Goal: Task Accomplishment & Management: Manage account settings

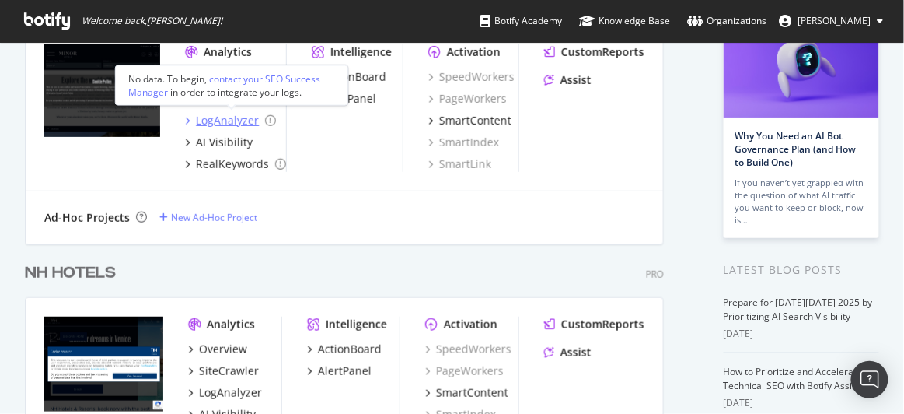
scroll to position [69, 0]
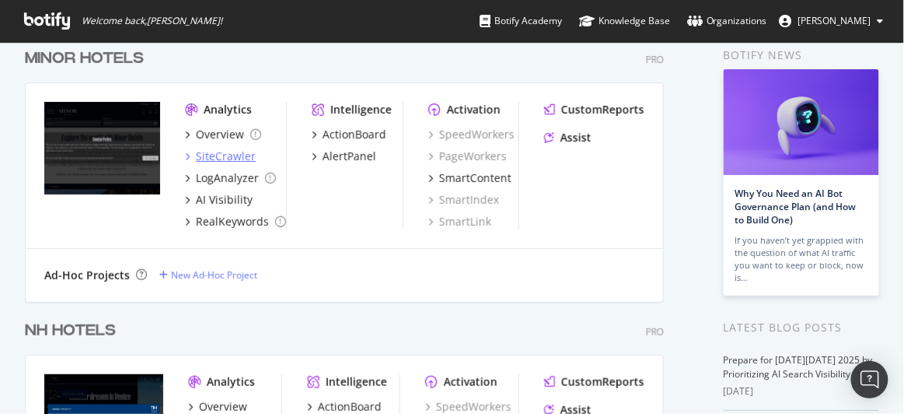
click at [229, 155] on div "SiteCrawler" at bounding box center [226, 156] width 60 height 16
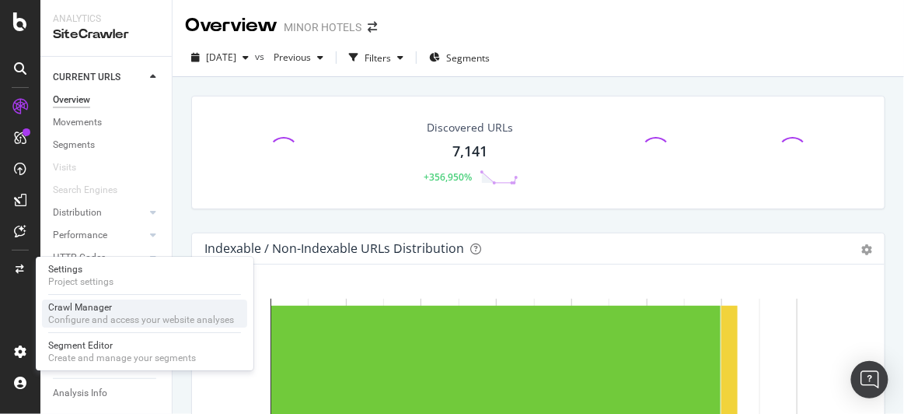
click at [89, 308] on div "Crawl Manager" at bounding box center [141, 307] width 186 height 12
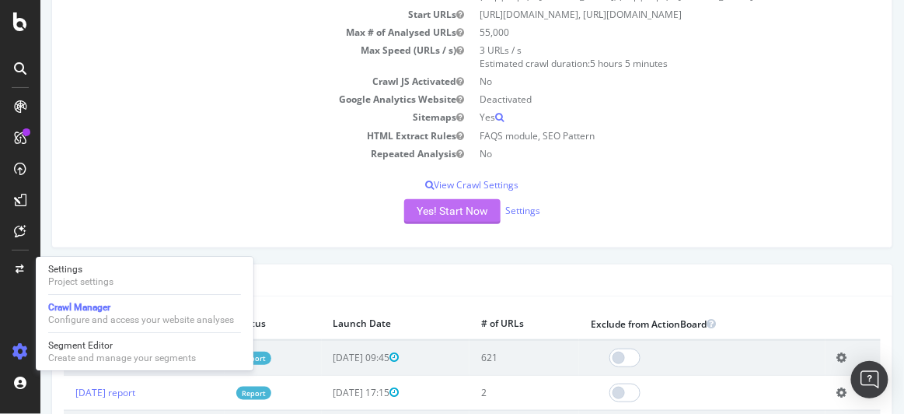
scroll to position [82, 0]
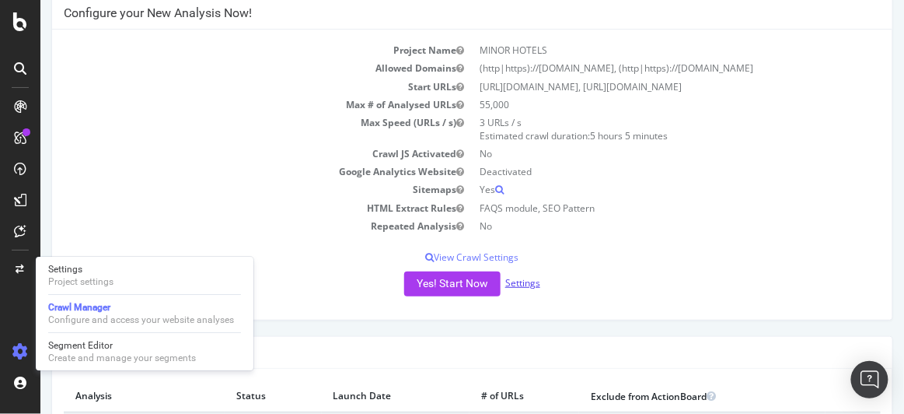
click at [508, 283] on link "Settings" at bounding box center [522, 282] width 35 height 13
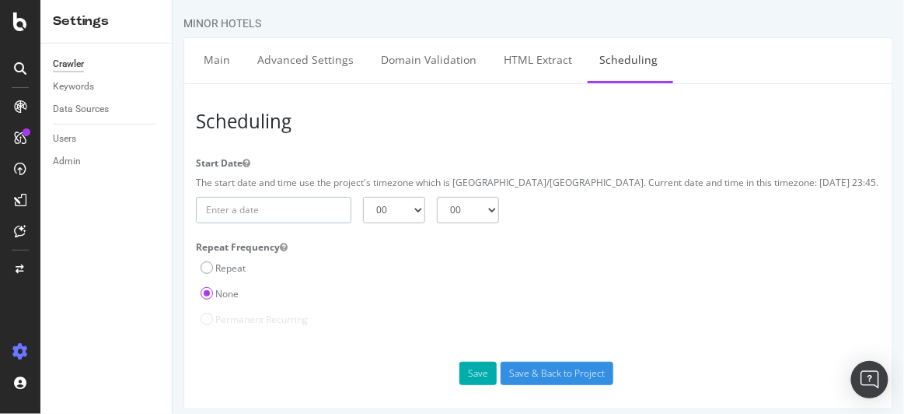
type input "[DATE]"
click at [328, 203] on input "[DATE]" at bounding box center [272, 210] width 155 height 26
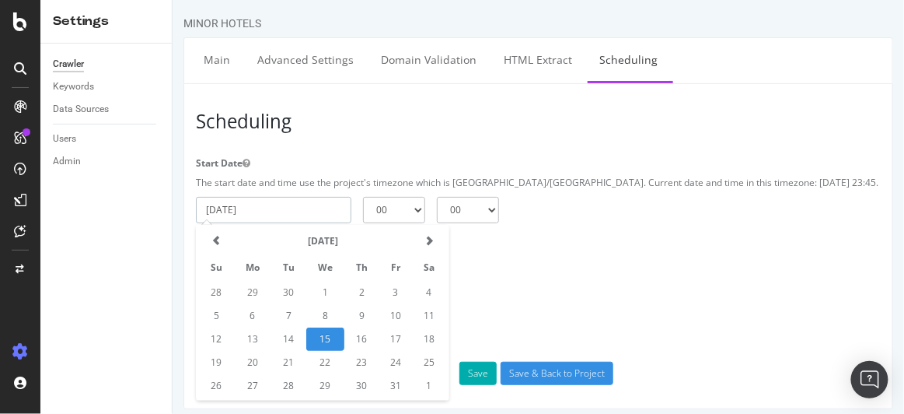
click at [330, 337] on td "15" at bounding box center [325, 338] width 38 height 23
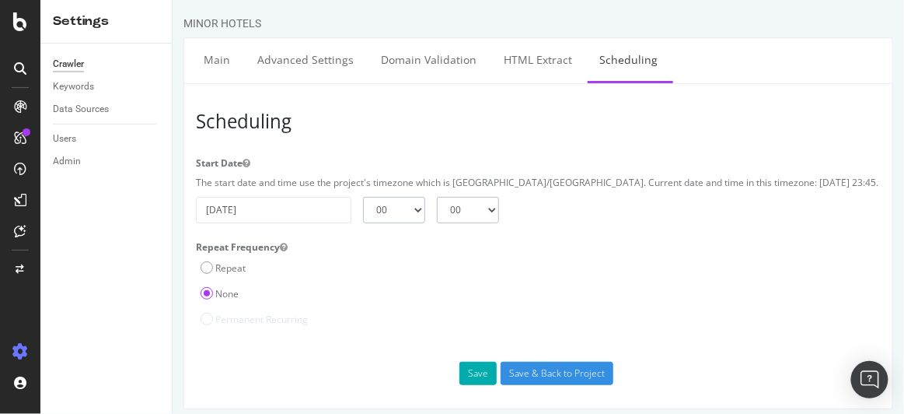
click at [404, 212] on select "00 01 02 03 04 05 06 07 08 09 10 11 12 13 14 15 16 17 18 19 20 21 22 23" at bounding box center [393, 210] width 62 height 26
select select "23"
click at [362, 197] on select "00 01 02 03 04 05 06 07 08 09 10 11 12 13 14 15 16 17 18 19 20 21 22 23" at bounding box center [393, 210] width 62 height 26
click at [481, 215] on select "00 15 30 45" at bounding box center [467, 210] width 62 height 26
select select "45"
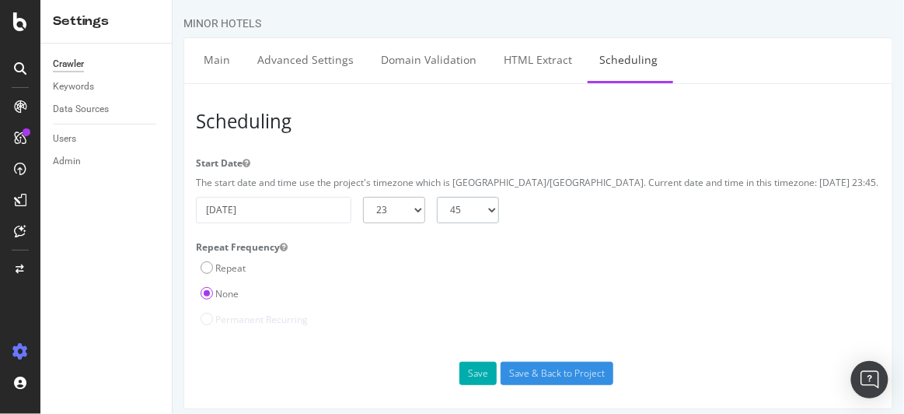
click at [436, 197] on select "00 15 30 45" at bounding box center [467, 210] width 62 height 26
click at [477, 279] on div "None" at bounding box center [537, 292] width 700 height 26
click at [401, 213] on select "00 01 02 03 04 05 06 07 08 09 10 11 12 13 14 15 16 17 18 19 20 21 22 23" at bounding box center [393, 210] width 62 height 26
click at [313, 201] on input "[DATE]" at bounding box center [272, 210] width 155 height 26
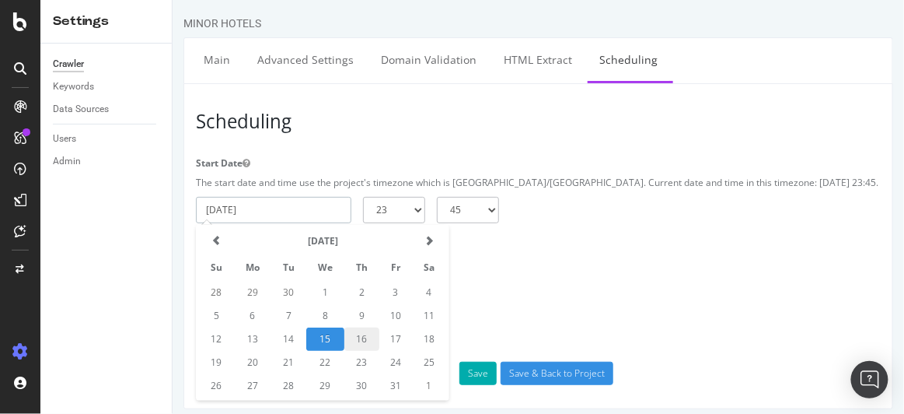
click at [361, 333] on td "16" at bounding box center [361, 338] width 35 height 23
type input "[DATE]"
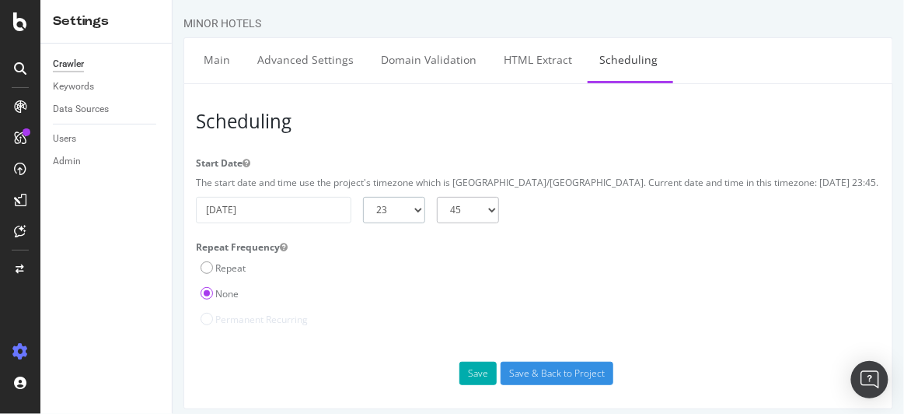
click at [388, 200] on select "00 01 02 03 04 05 06 07 08 09 10 11 12 13 14 15 16 17 18 19 20 21 22 23" at bounding box center [393, 210] width 62 height 26
select select "0"
click at [362, 197] on select "00 01 02 03 04 05 06 07 08 09 10 11 12 13 14 15 16 17 18 19 20 21 22 23" at bounding box center [393, 210] width 62 height 26
click at [282, 222] on input "[DATE]" at bounding box center [272, 210] width 155 height 26
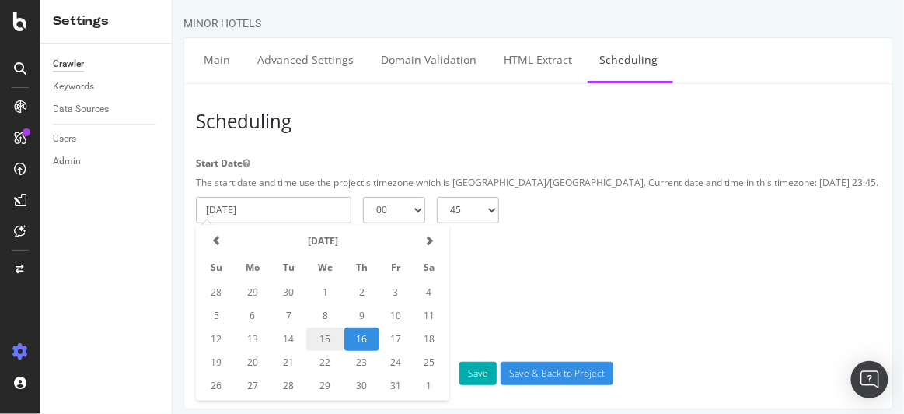
click at [361, 330] on td "16" at bounding box center [361, 338] width 35 height 23
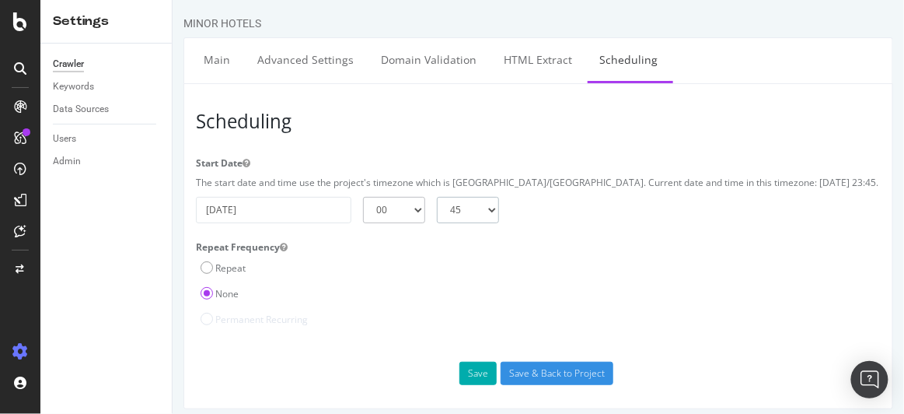
click at [456, 211] on select "00 15 30 45" at bounding box center [467, 210] width 62 height 26
click at [456, 213] on select "00 15 30 45" at bounding box center [467, 210] width 62 height 26
select select "0"
click at [436, 197] on select "00 15 30 45" at bounding box center [467, 210] width 62 height 26
click at [479, 375] on button "Save" at bounding box center [477, 372] width 37 height 23
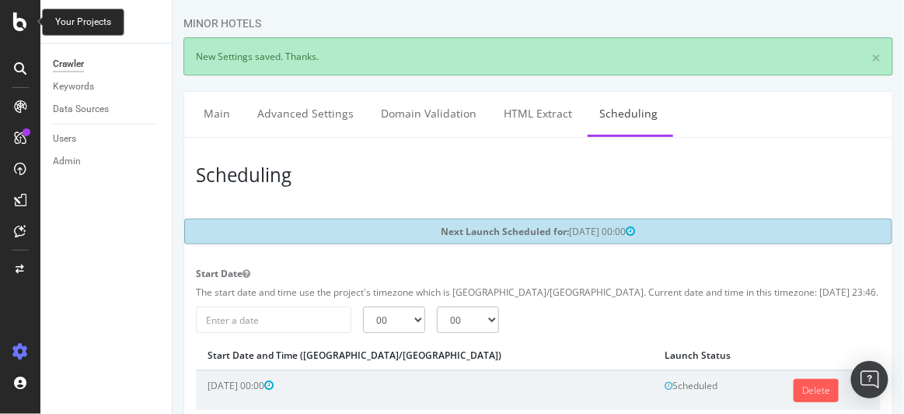
click at [13, 24] on icon at bounding box center [20, 21] width 14 height 19
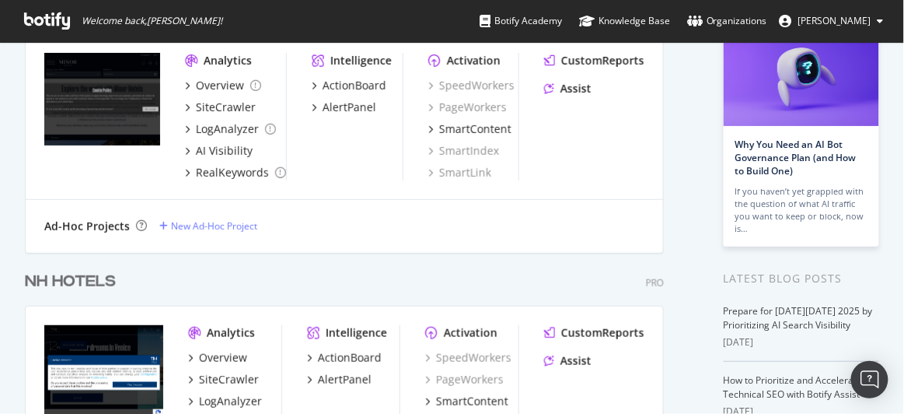
scroll to position [215, 0]
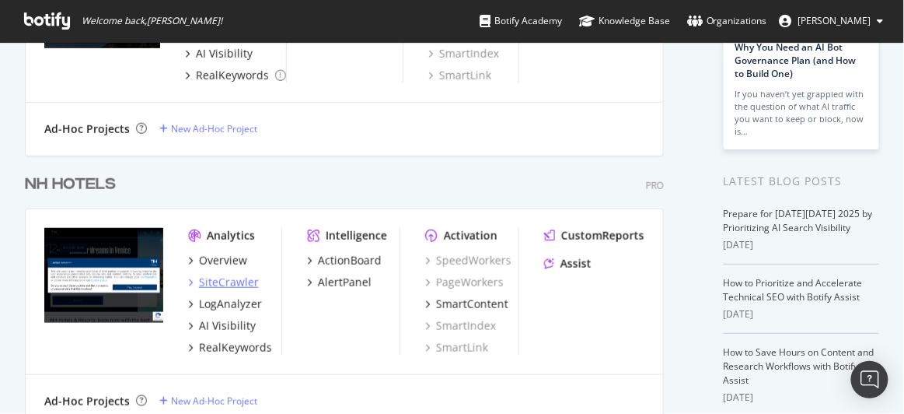
click at [223, 284] on div "SiteCrawler" at bounding box center [229, 282] width 60 height 16
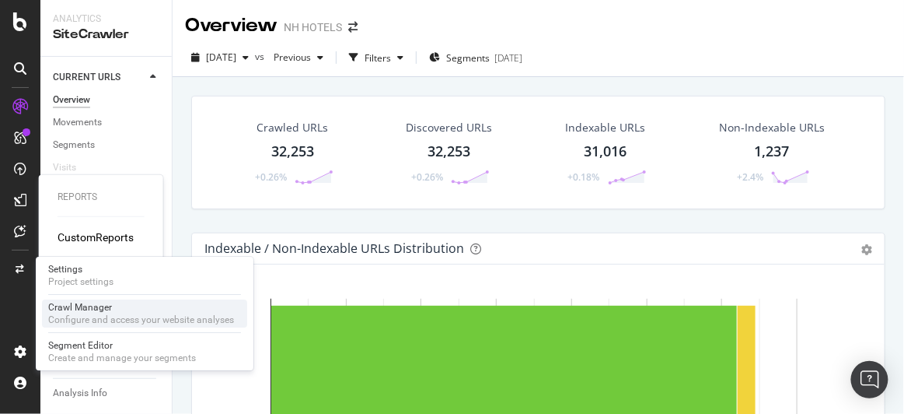
click at [72, 306] on div "Crawl Manager" at bounding box center [141, 307] width 186 height 12
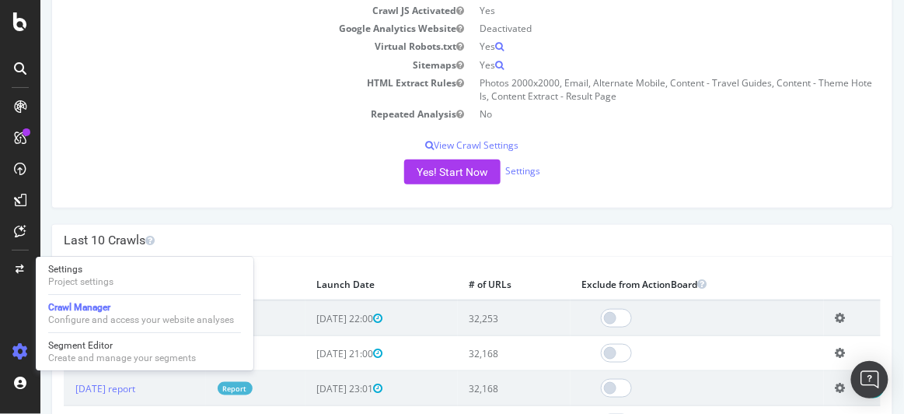
scroll to position [227, 0]
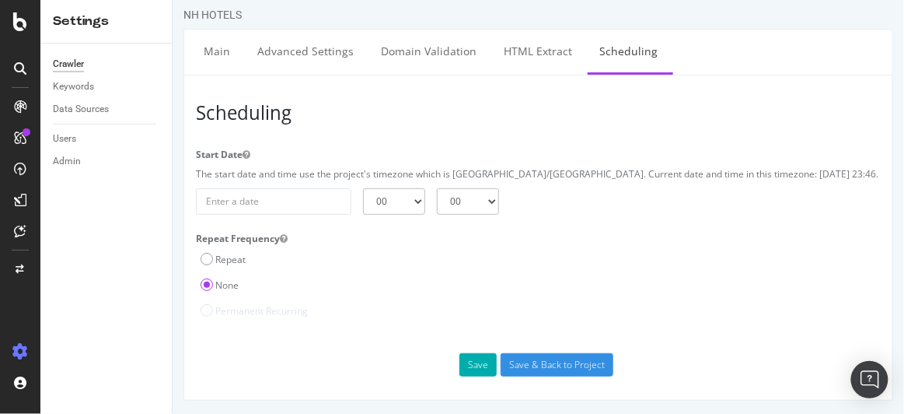
scroll to position [9, 0]
type input "[DATE]"
click at [291, 212] on input "[DATE]" at bounding box center [272, 200] width 155 height 26
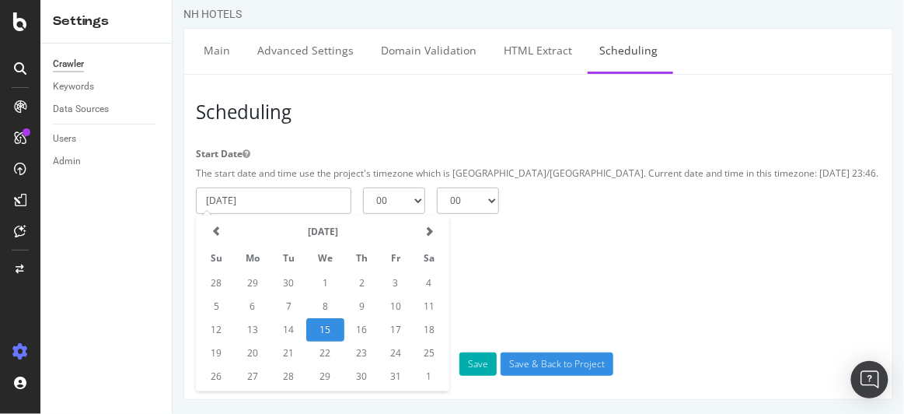
click at [331, 326] on td "15" at bounding box center [325, 329] width 38 height 23
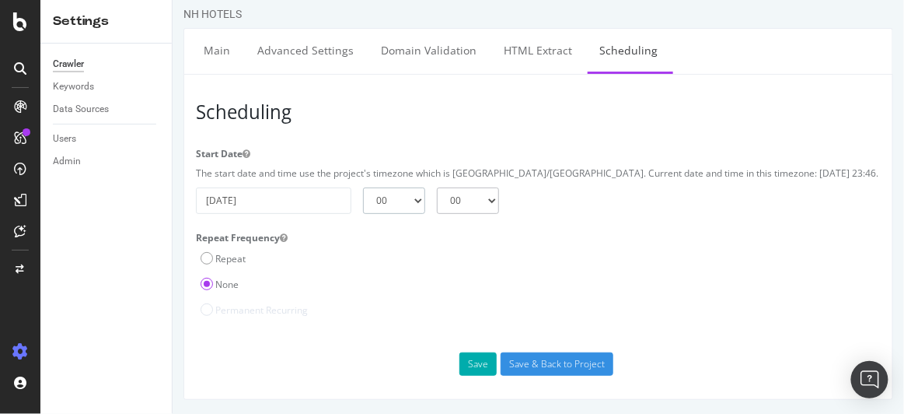
click at [396, 188] on select "00 01 02 03 04 05 06 07 08 09 10 11 12 13 14 15 16 17 18 19 20 21 22 23" at bounding box center [393, 200] width 62 height 26
click at [362, 187] on select "00 01 02 03 04 05 06 07 08 09 10 11 12 13 14 15 16 17 18 19 20 21 22 23" at bounding box center [393, 200] width 62 height 26
click at [407, 197] on select "00 01 02 03 04 05 06 07 08 09 10 11 12 13 14 15 16 17 18 19 20 21 22 23" at bounding box center [393, 200] width 62 height 26
select select "2"
click at [362, 187] on select "00 01 02 03 04 05 06 07 08 09 10 11 12 13 14 15 16 17 18 19 20 21 22 23" at bounding box center [393, 200] width 62 height 26
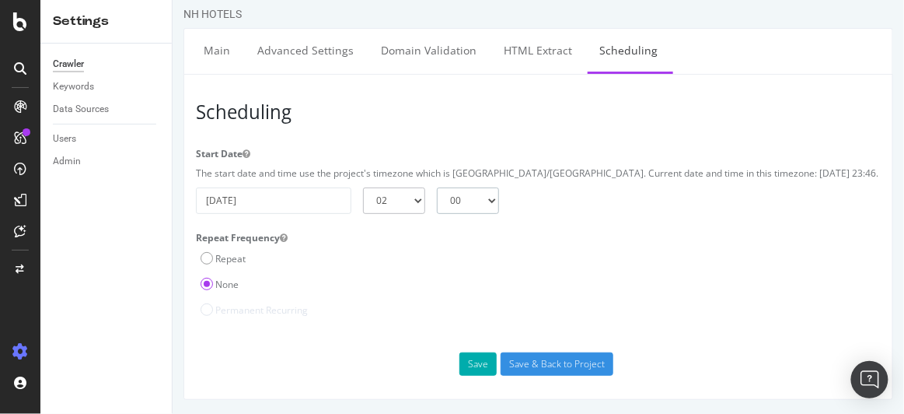
click at [470, 197] on select "00 15 30 45" at bounding box center [467, 200] width 62 height 26
select select "45"
click at [436, 187] on select "00 15 30 45" at bounding box center [467, 200] width 62 height 26
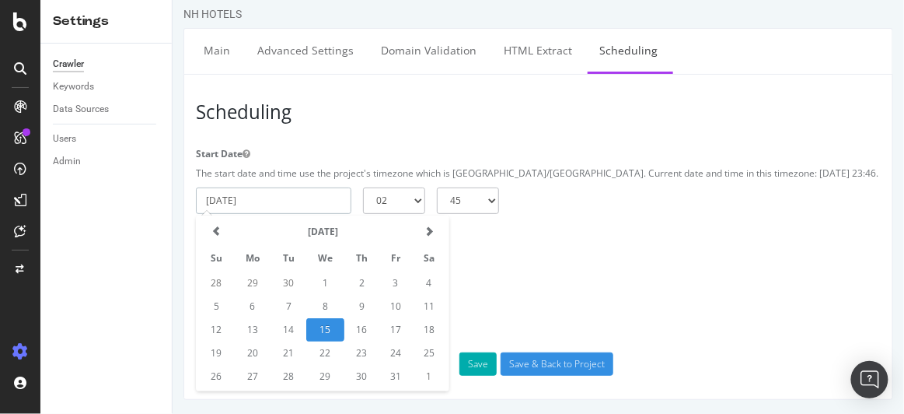
click at [261, 207] on input "[DATE]" at bounding box center [272, 200] width 155 height 26
click at [361, 330] on td "16" at bounding box center [361, 329] width 35 height 23
type input "[DATE]"
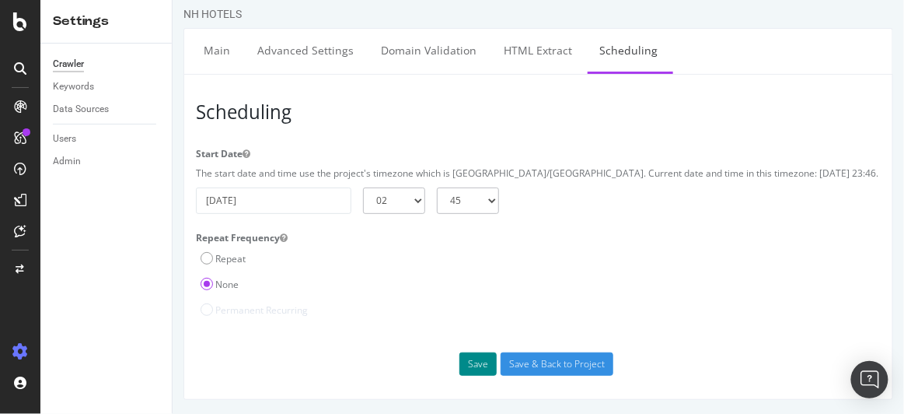
click at [469, 362] on button "Save" at bounding box center [477, 363] width 37 height 23
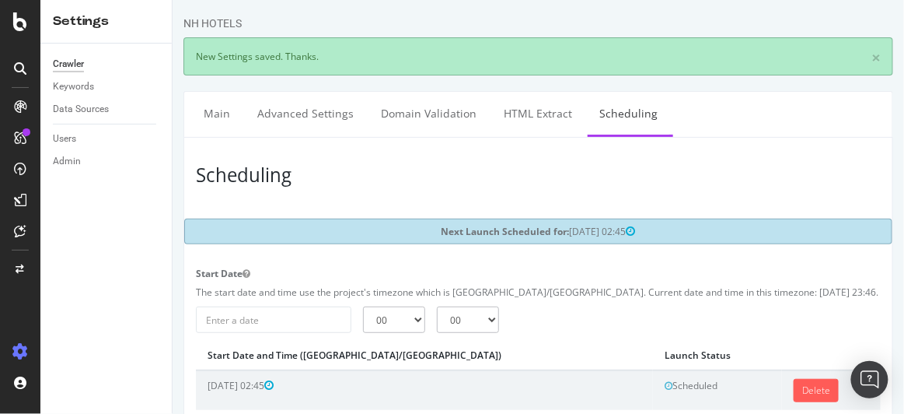
scroll to position [0, 0]
